Goal: Transaction & Acquisition: Purchase product/service

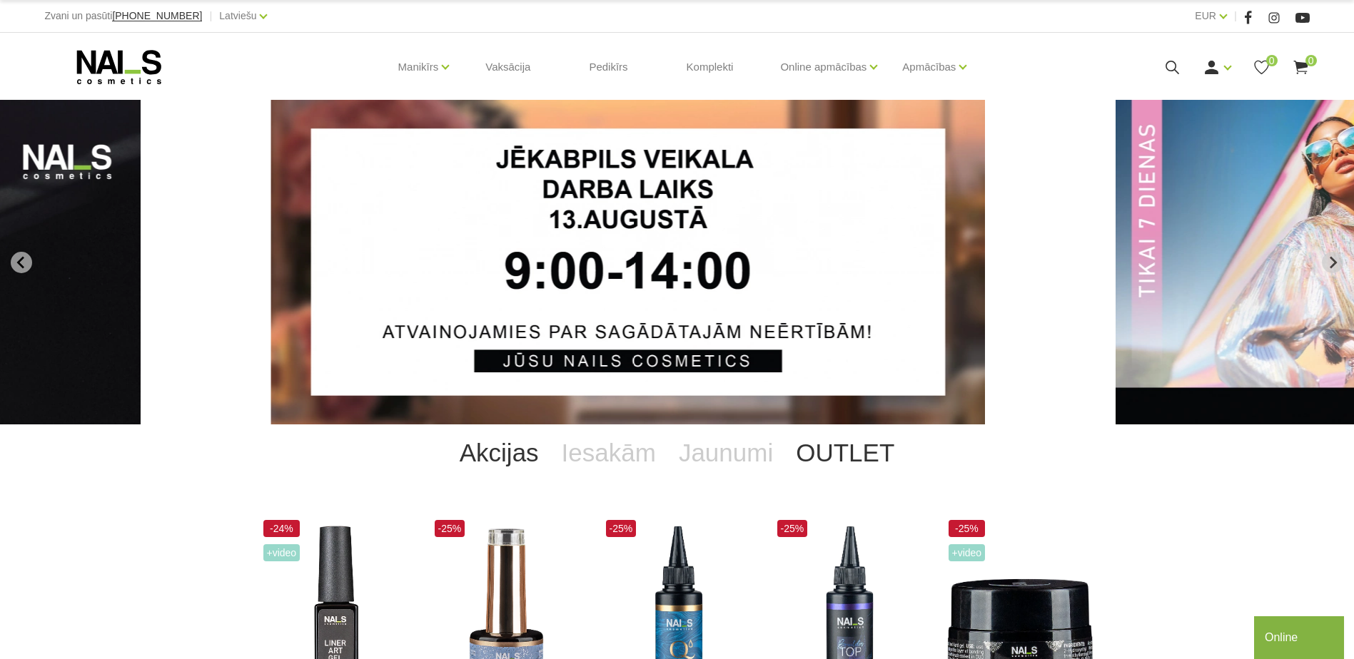
click at [826, 449] on link "OUTLET" at bounding box center [844, 453] width 121 height 57
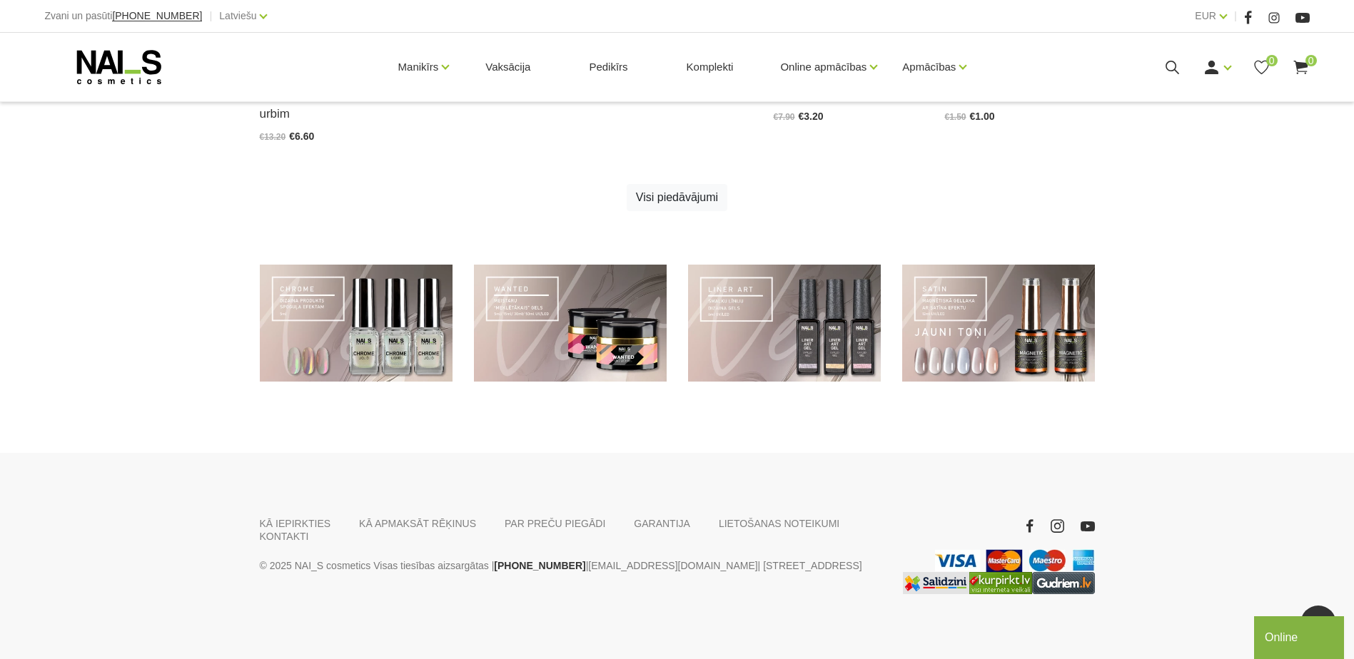
scroll to position [999, 0]
click at [674, 194] on link "Visi piedāvājumi" at bounding box center [677, 196] width 101 height 27
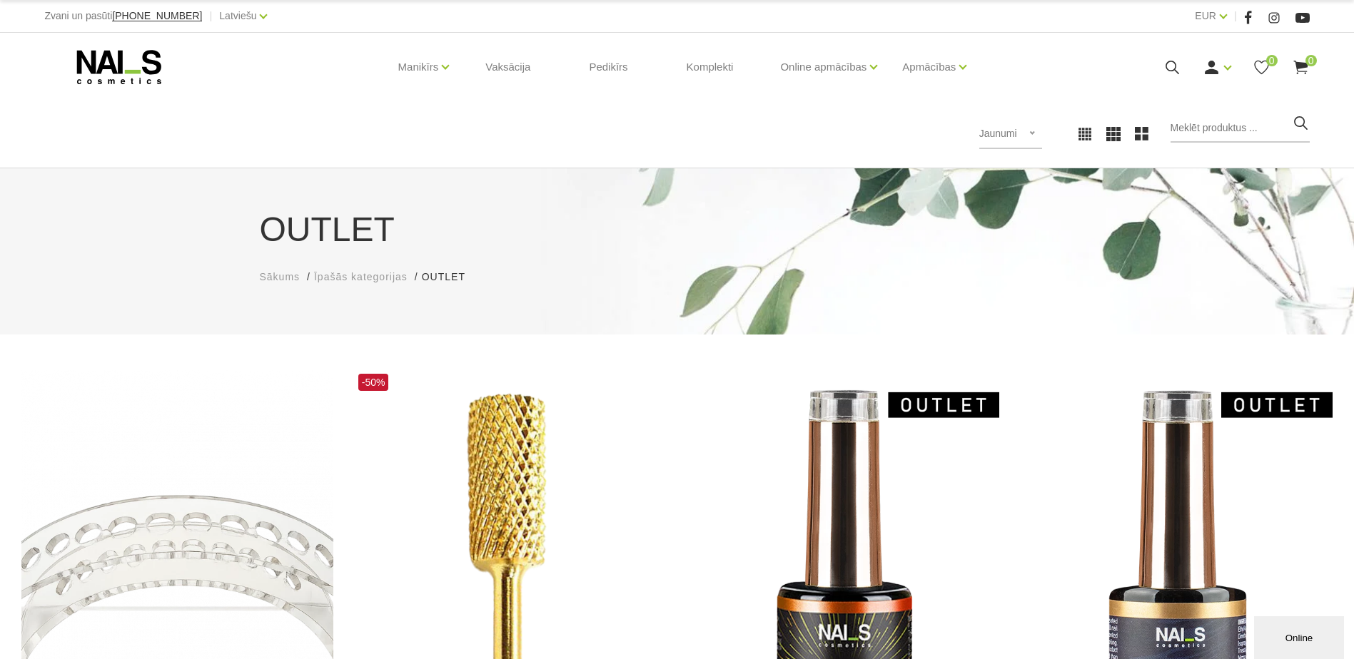
click at [638, 131] on div "Populārākie vispirms Jaunumi Lētākais vispirms Dārgākais vispirms Jaunumi Popul…" at bounding box center [677, 133] width 1286 height 39
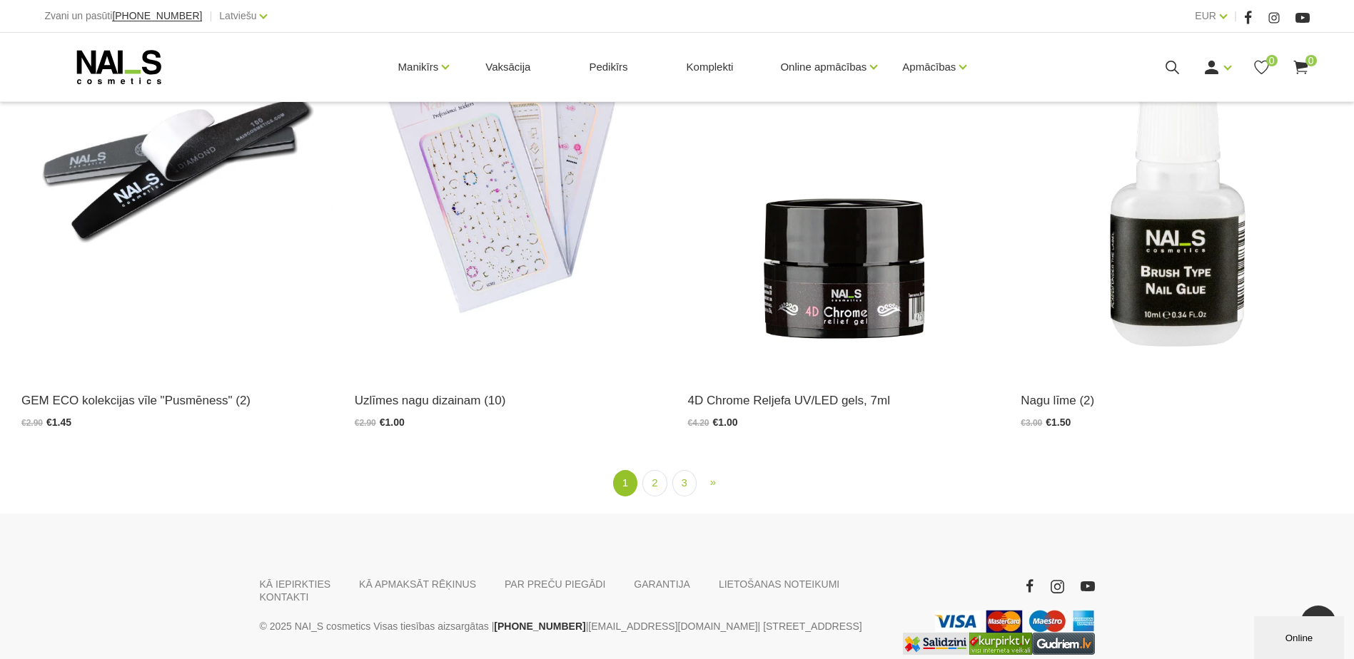
scroll to position [3142, 0]
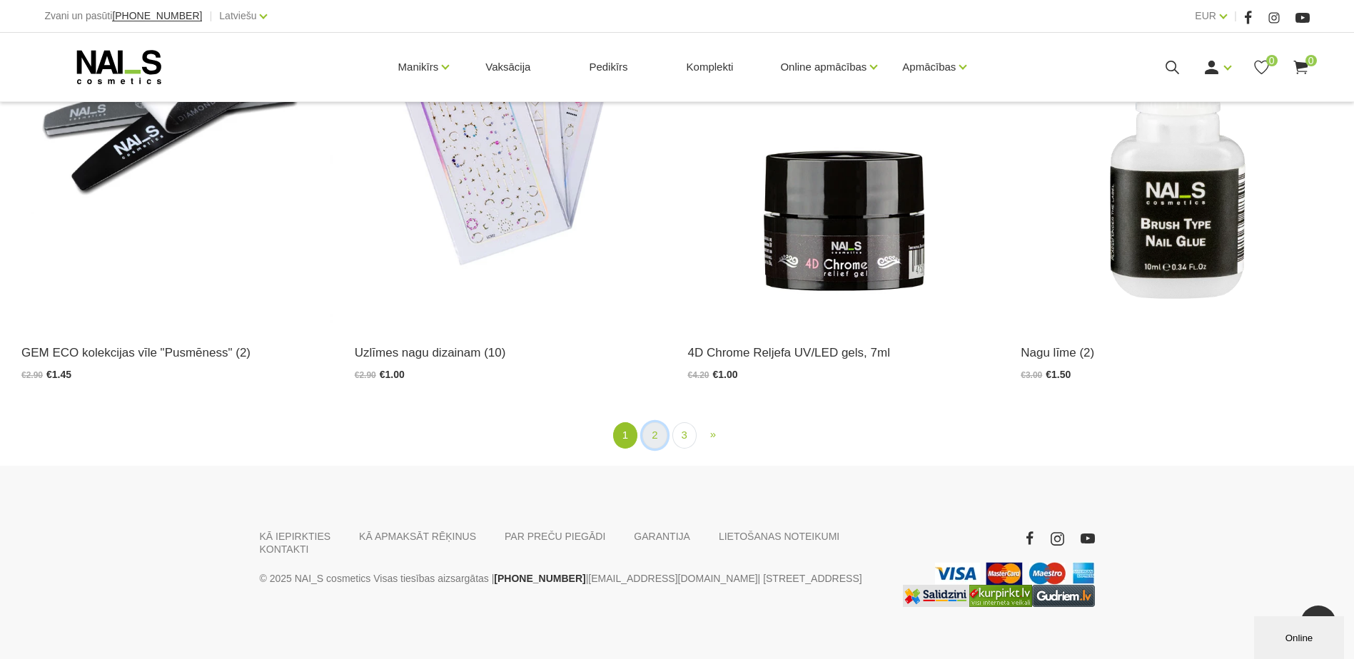
click at [653, 422] on link "2" at bounding box center [654, 435] width 24 height 26
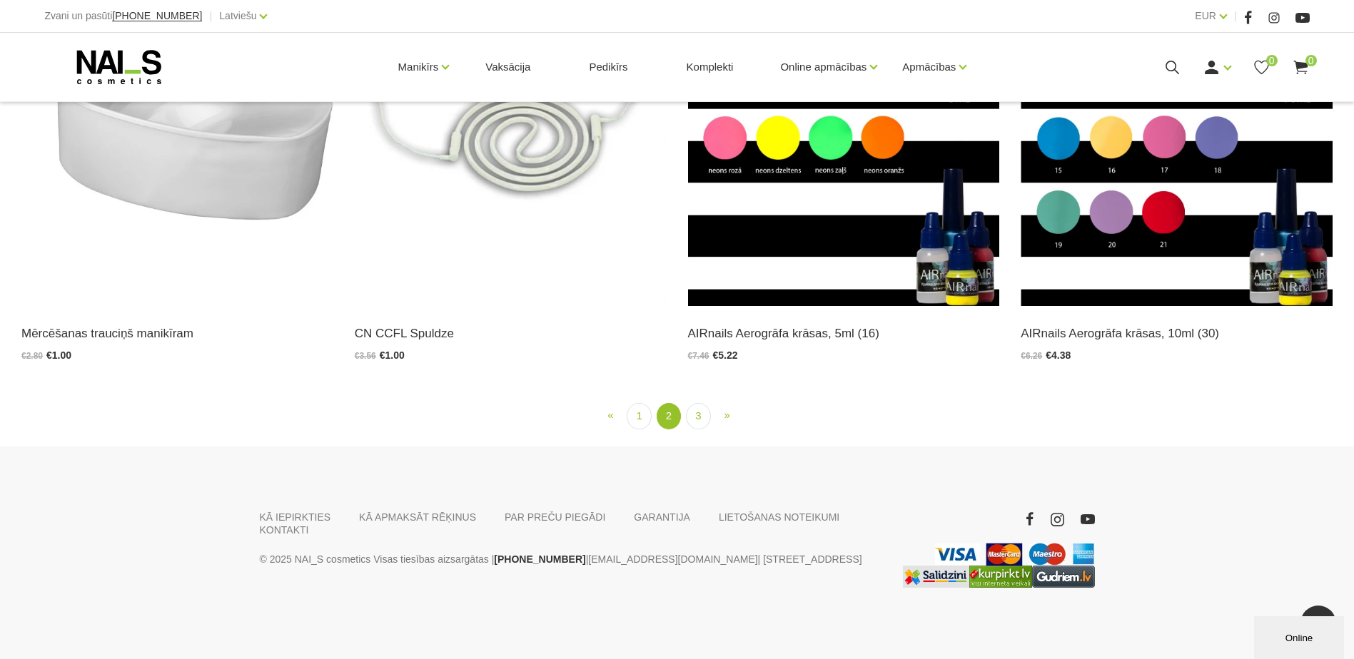
scroll to position [3122, 0]
click at [705, 414] on link "3" at bounding box center [698, 416] width 24 height 26
